Goal: Complete application form

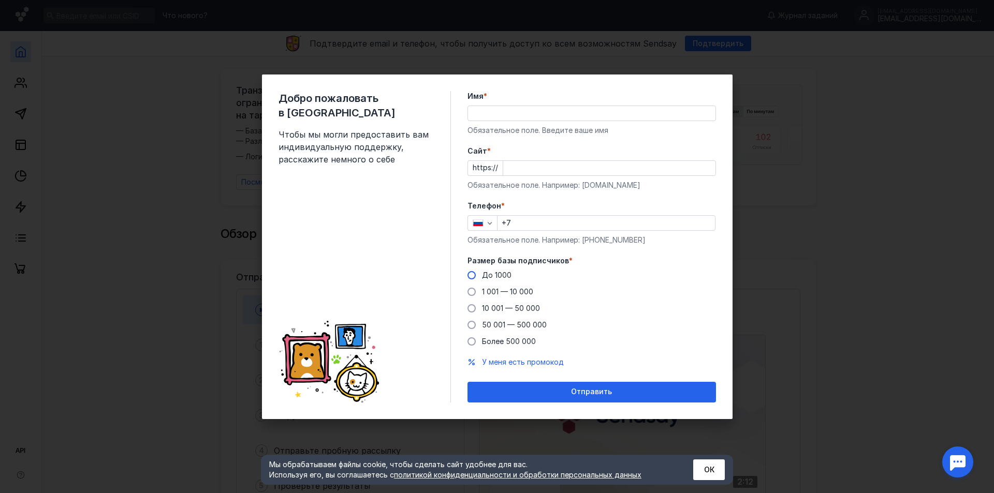
click at [502, 274] on span "До 1000" at bounding box center [497, 275] width 30 height 9
click at [0, 0] on input "До 1000" at bounding box center [0, 0] width 0 height 0
click at [816, 237] on div "Добро пожаловать в Sendsay Чтобы мы могли предоставить вам индивидуальную подде…" at bounding box center [497, 246] width 994 height 493
click at [480, 112] on input "Имя *" at bounding box center [591, 113] width 247 height 14
click at [455, 145] on div "Добро пожаловать в Sendsay Чтобы мы могли предоставить вам индивидуальную подде…" at bounding box center [497, 247] width 470 height 345
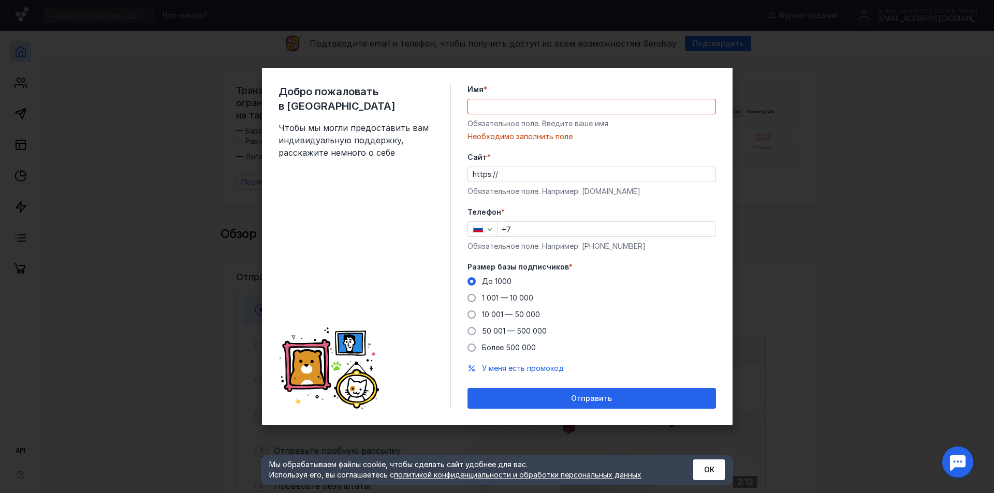
click at [480, 105] on input "Имя *" at bounding box center [591, 106] width 247 height 14
type input "[PERSON_NAME]"
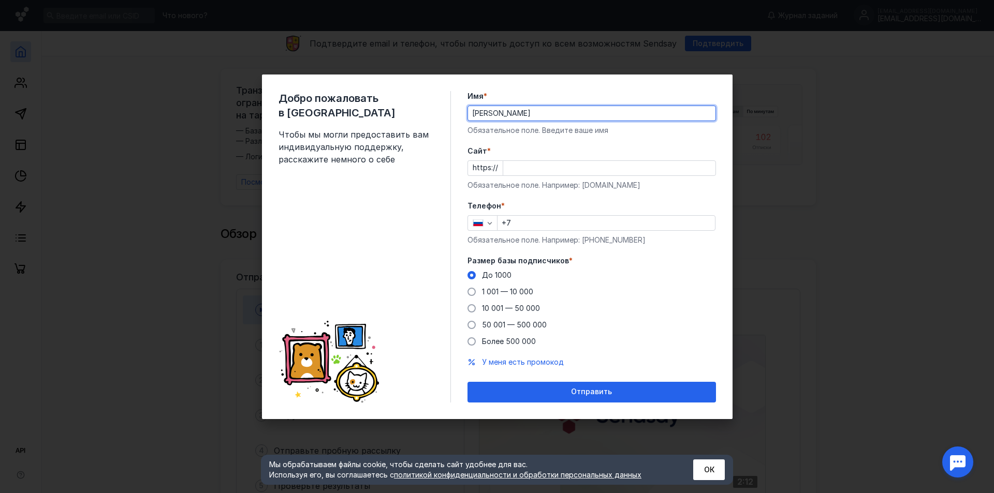
click at [527, 168] on input "Cайт *" at bounding box center [609, 168] width 212 height 14
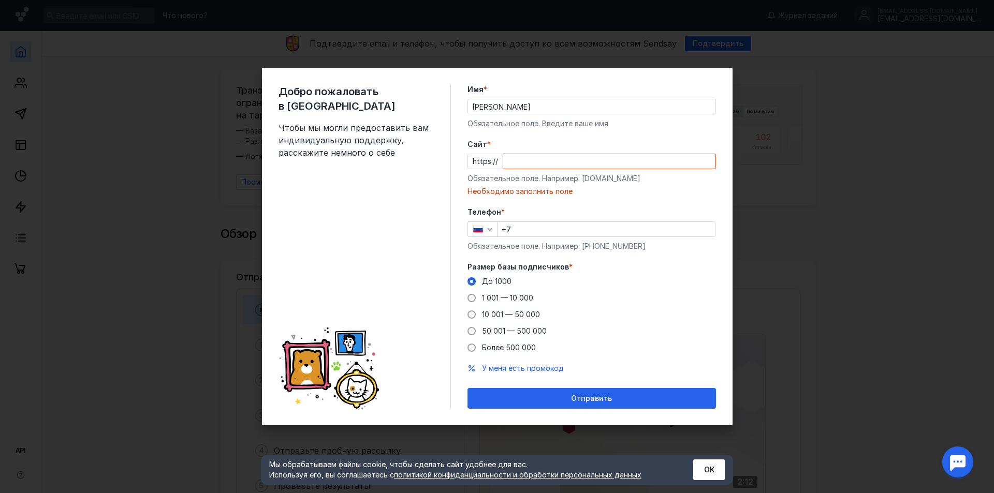
drag, startPoint x: 582, startPoint y: 187, endPoint x: 684, endPoint y: 194, distance: 102.7
click at [684, 194] on div "Cайт * https:// Обязательное поле. Например: [DOMAIN_NAME] Необходимо заполнить…" at bounding box center [591, 167] width 248 height 57
drag, startPoint x: 637, startPoint y: 178, endPoint x: 581, endPoint y: 179, distance: 55.9
click at [581, 179] on div "Обязательное поле. Например: [DOMAIN_NAME]" at bounding box center [591, 178] width 248 height 10
copy div "[DOMAIN_NAME]"
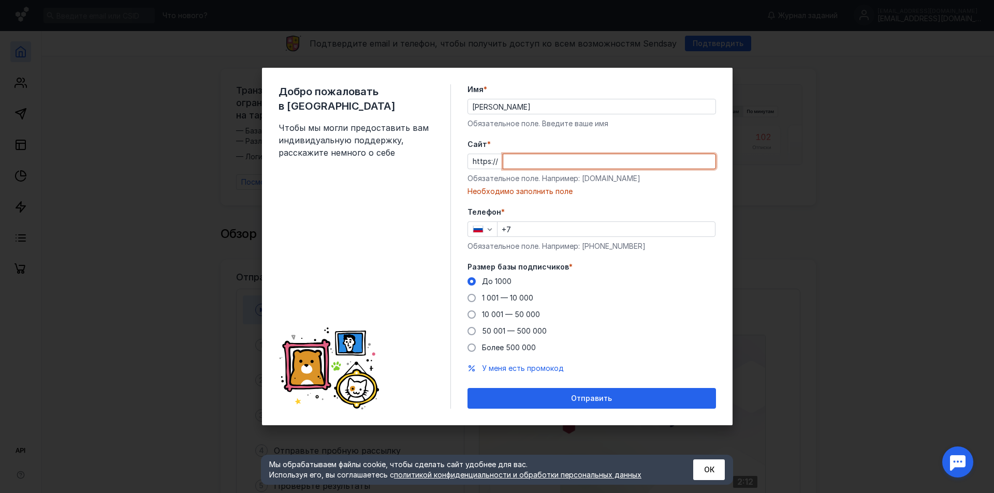
click at [511, 157] on input "Cайт *" at bounding box center [609, 161] width 212 height 14
paste input "[DOMAIN_NAME]"
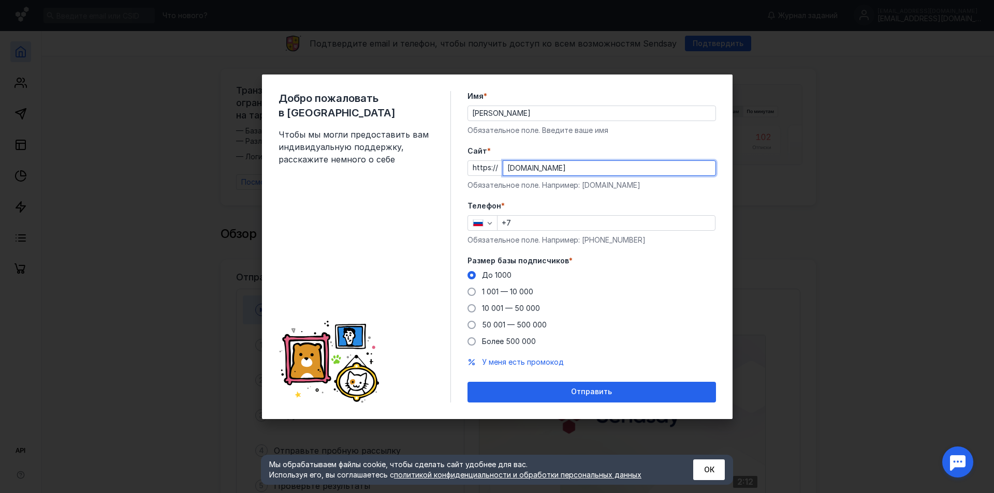
type input "[DOMAIN_NAME]"
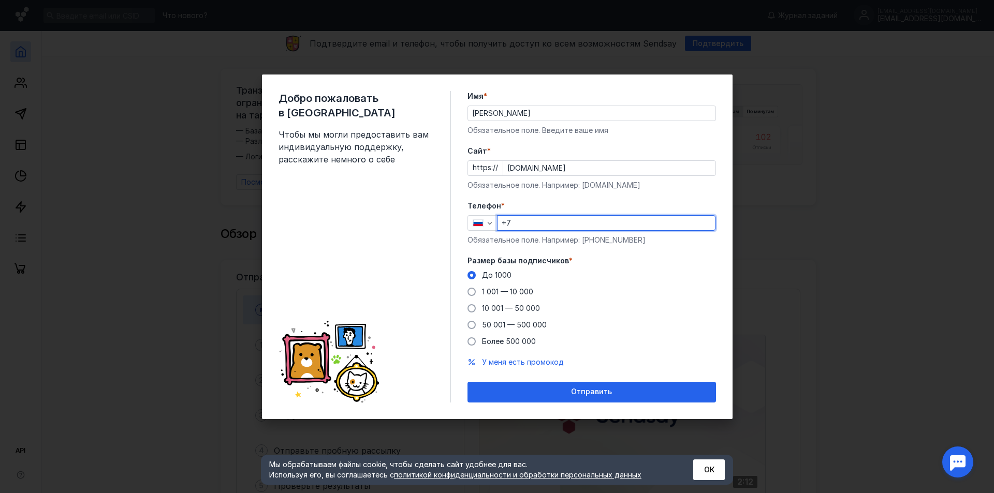
click at [522, 219] on input "+7" at bounding box center [605, 223] width 217 height 14
type input "[PHONE_NUMBER]"
click at [518, 290] on span "1 001 — 10 000" at bounding box center [507, 291] width 51 height 9
click at [0, 0] on input "1 001 — 10 000" at bounding box center [0, 0] width 0 height 0
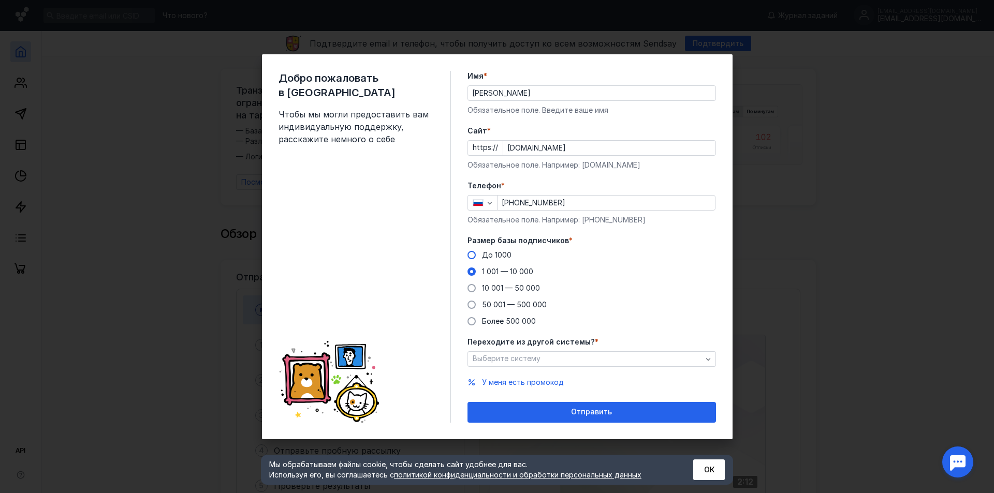
click at [500, 252] on span "До 1000" at bounding box center [497, 255] width 30 height 9
click at [0, 0] on input "До 1000" at bounding box center [0, 0] width 0 height 0
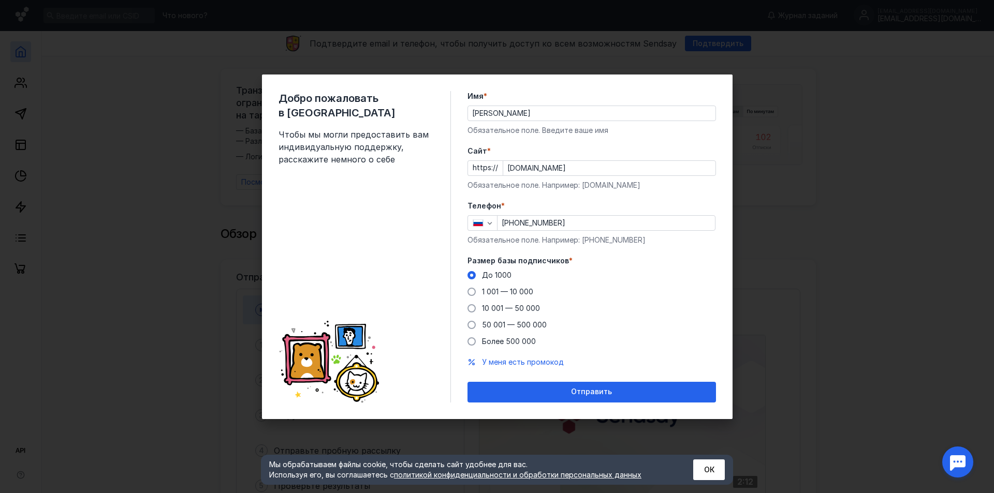
click at [569, 391] on div "Отправить" at bounding box center [592, 392] width 238 height 9
